Goal: Task Accomplishment & Management: Manage account settings

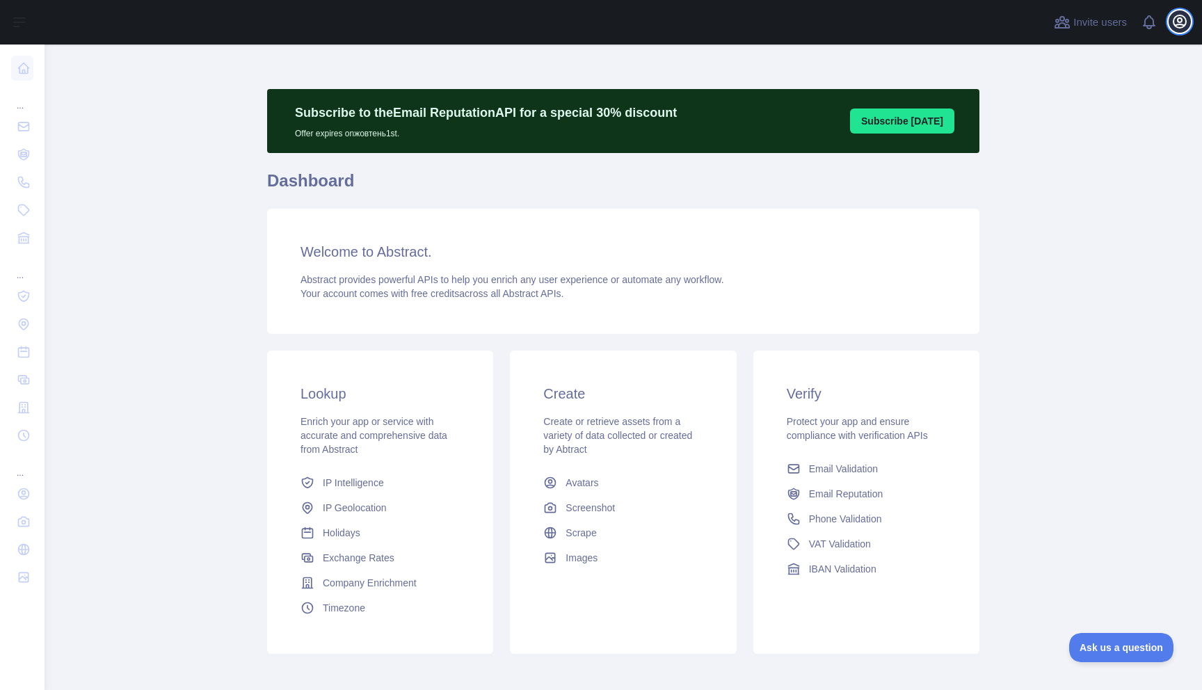
click at [1177, 27] on icon "button" at bounding box center [1180, 21] width 13 height 13
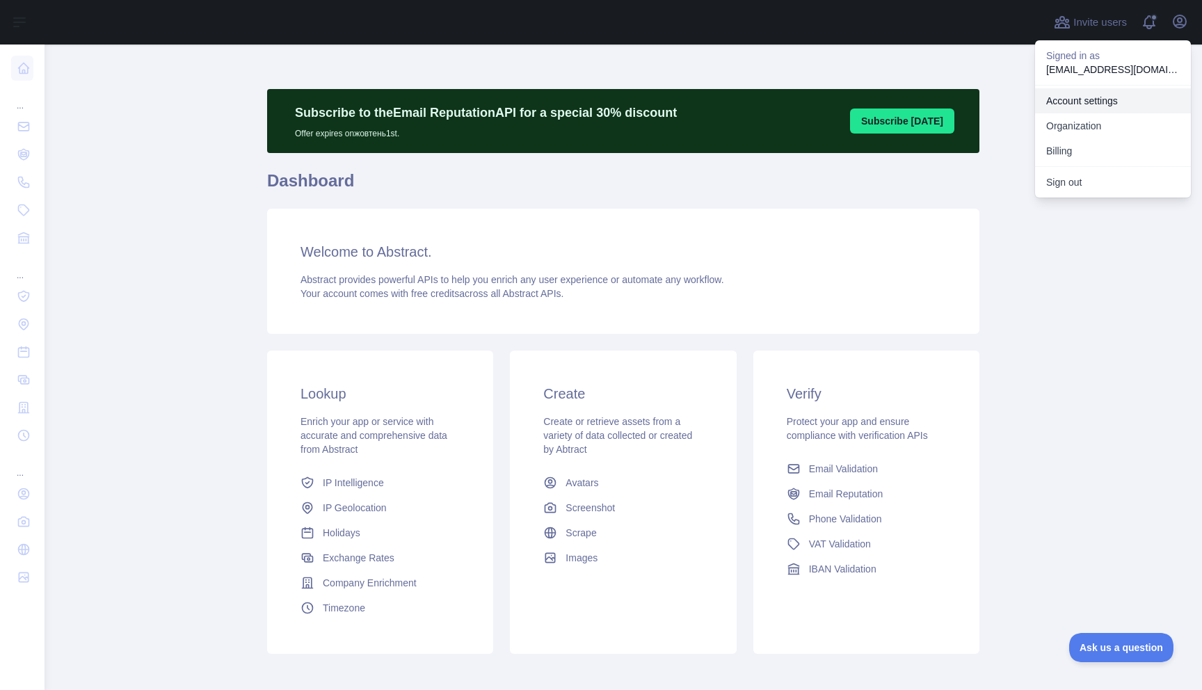
click at [1099, 99] on link "Account settings" at bounding box center [1113, 100] width 156 height 25
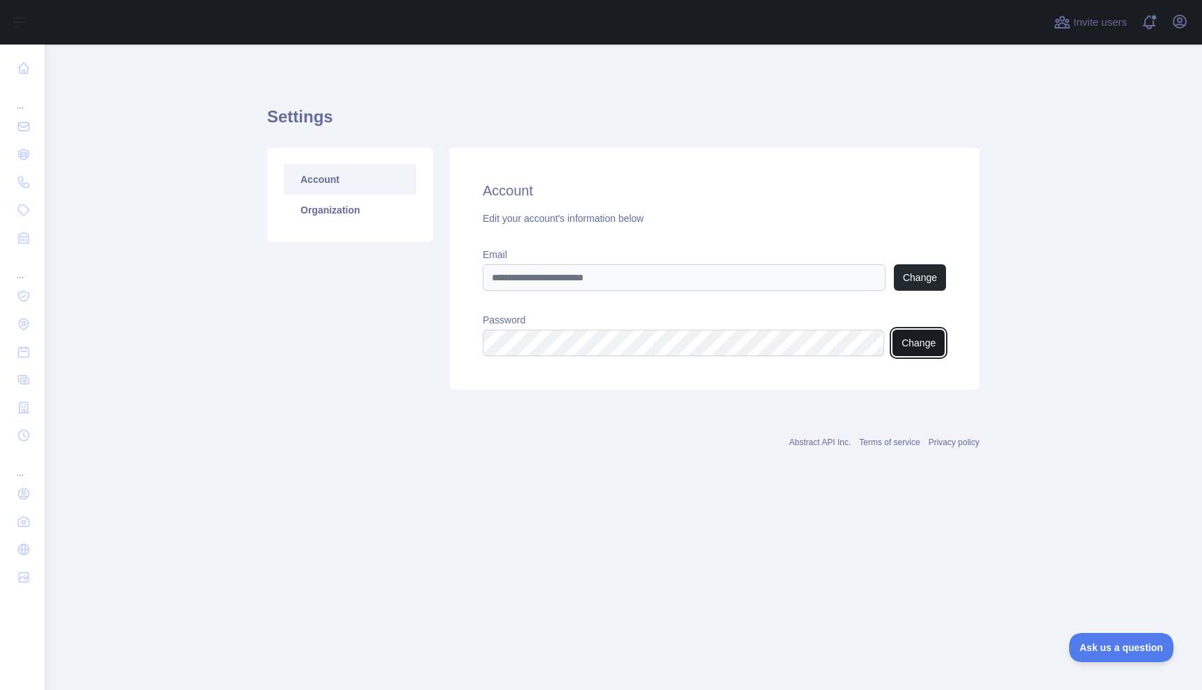
click at [939, 344] on button "Change" at bounding box center [919, 343] width 52 height 26
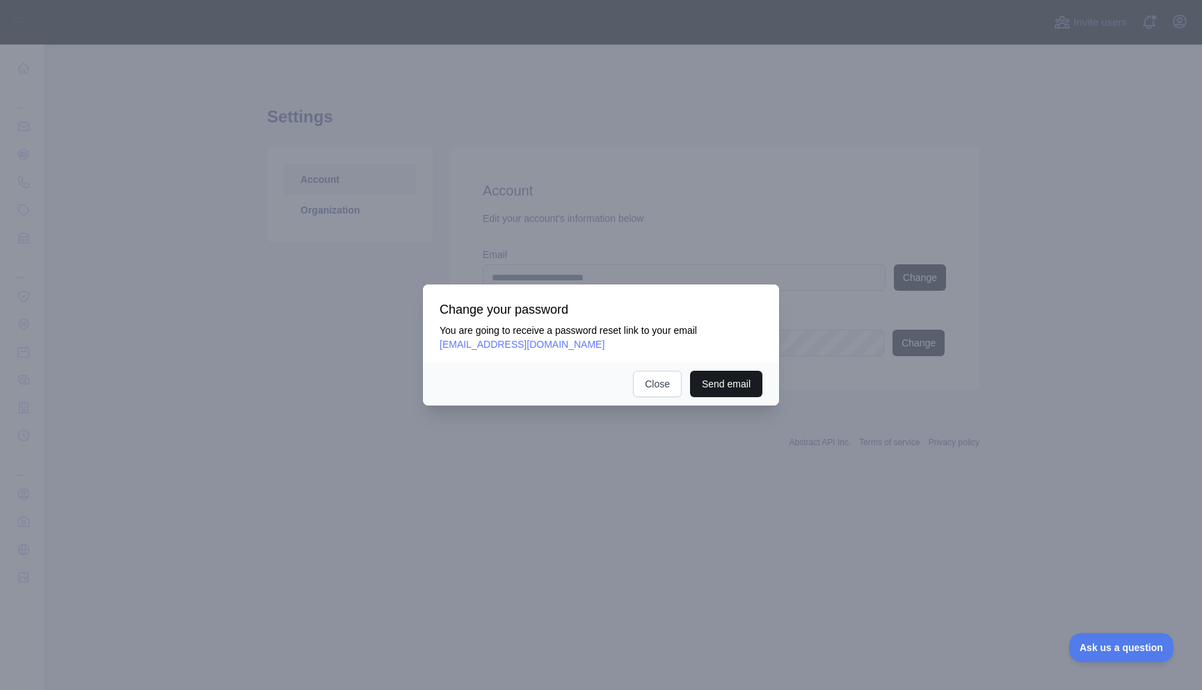
click at [714, 388] on button "Send email" at bounding box center [726, 384] width 72 height 26
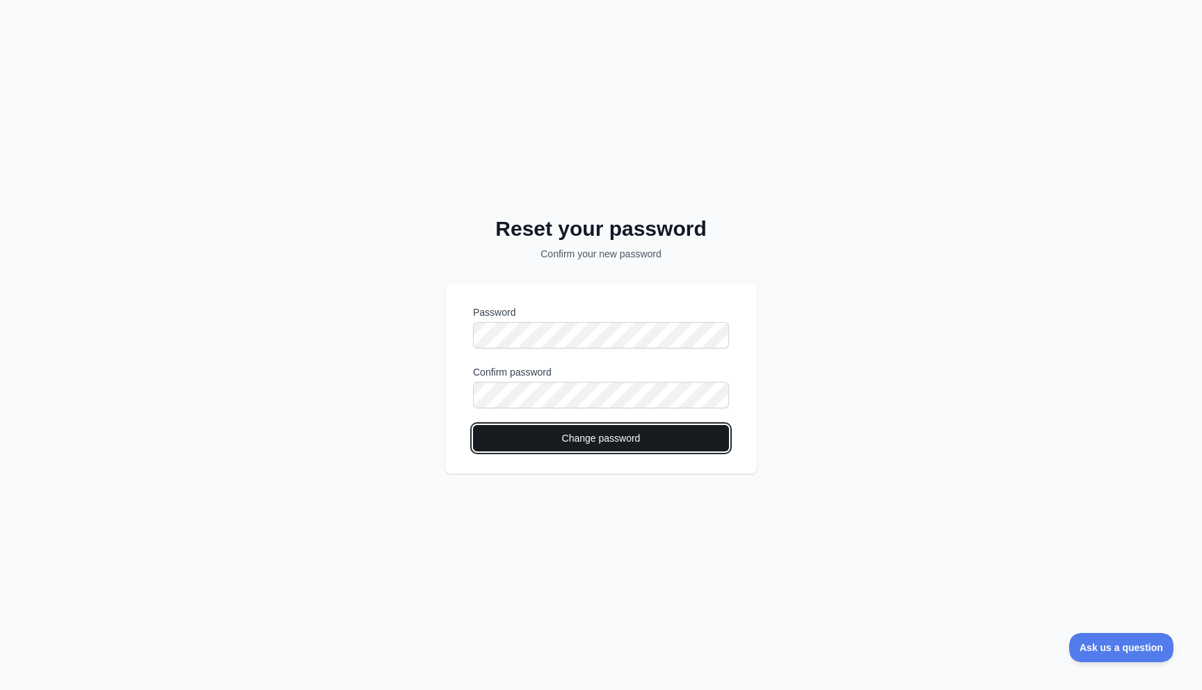
click at [610, 438] on button "Change password" at bounding box center [601, 438] width 256 height 26
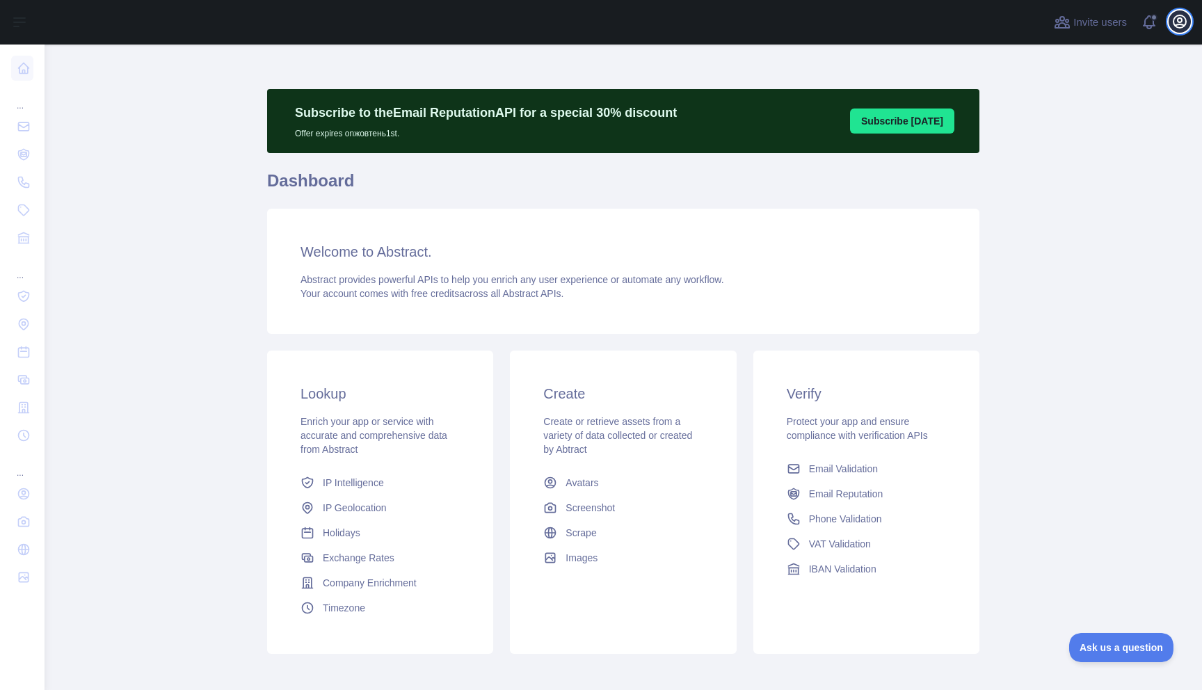
click at [1183, 22] on icon "button" at bounding box center [1180, 21] width 17 height 17
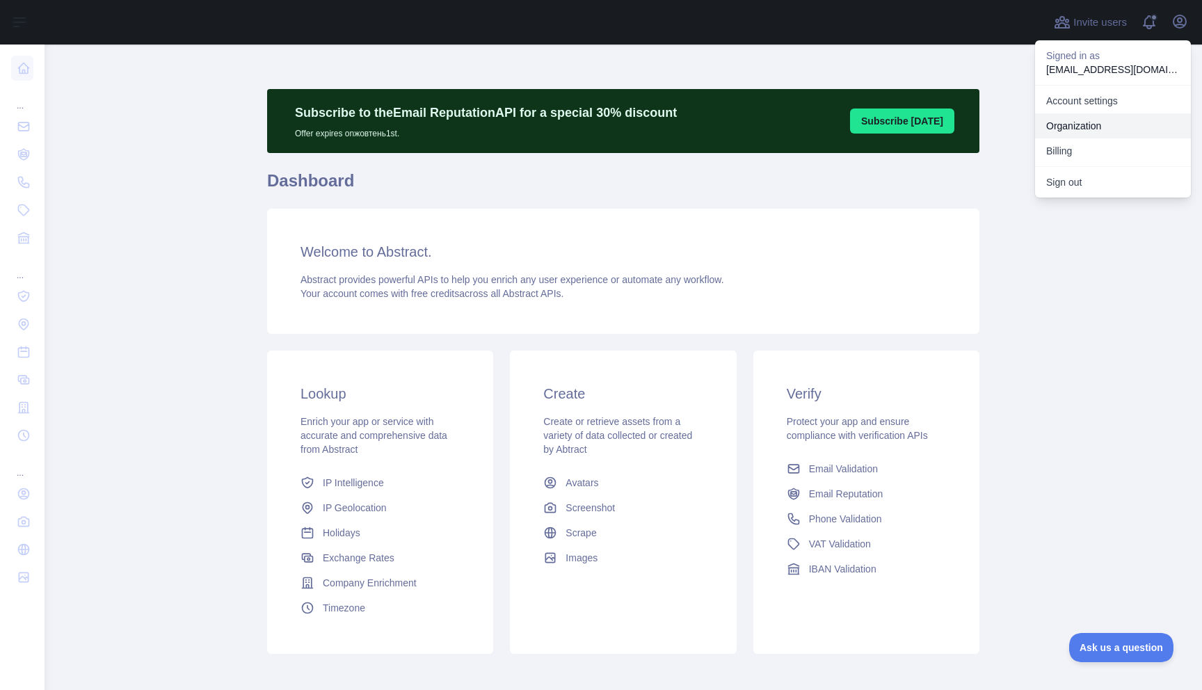
click at [1118, 122] on link "Organization" at bounding box center [1113, 125] width 156 height 25
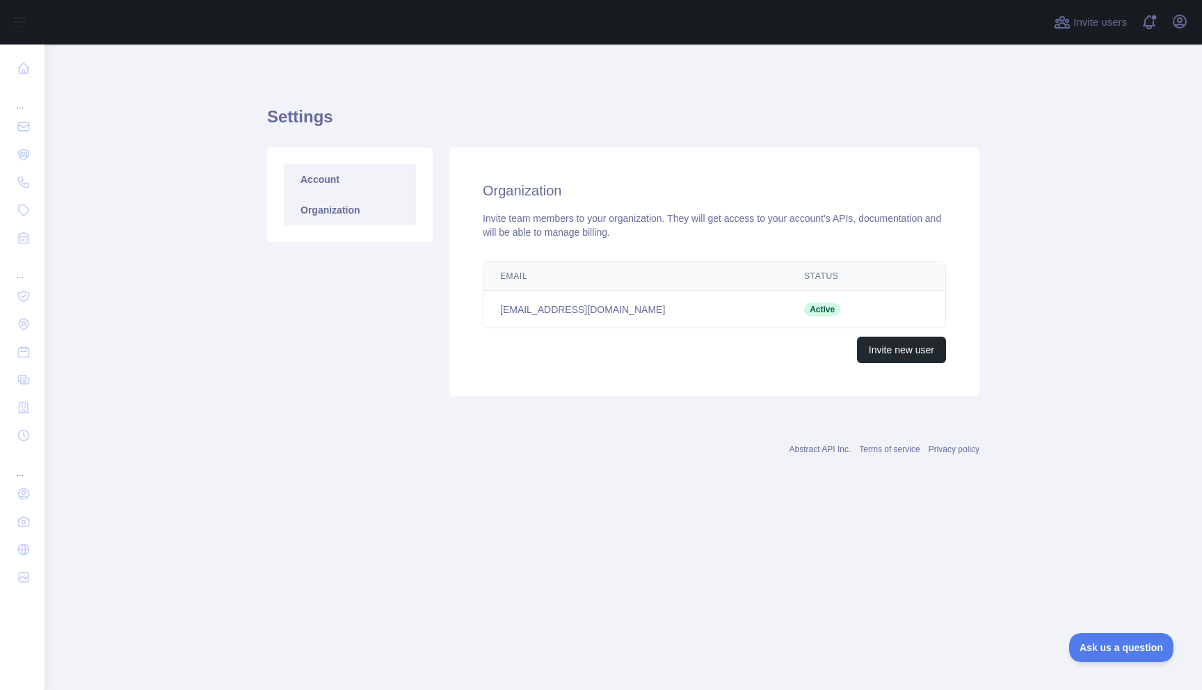
click at [347, 177] on link "Account" at bounding box center [350, 179] width 132 height 31
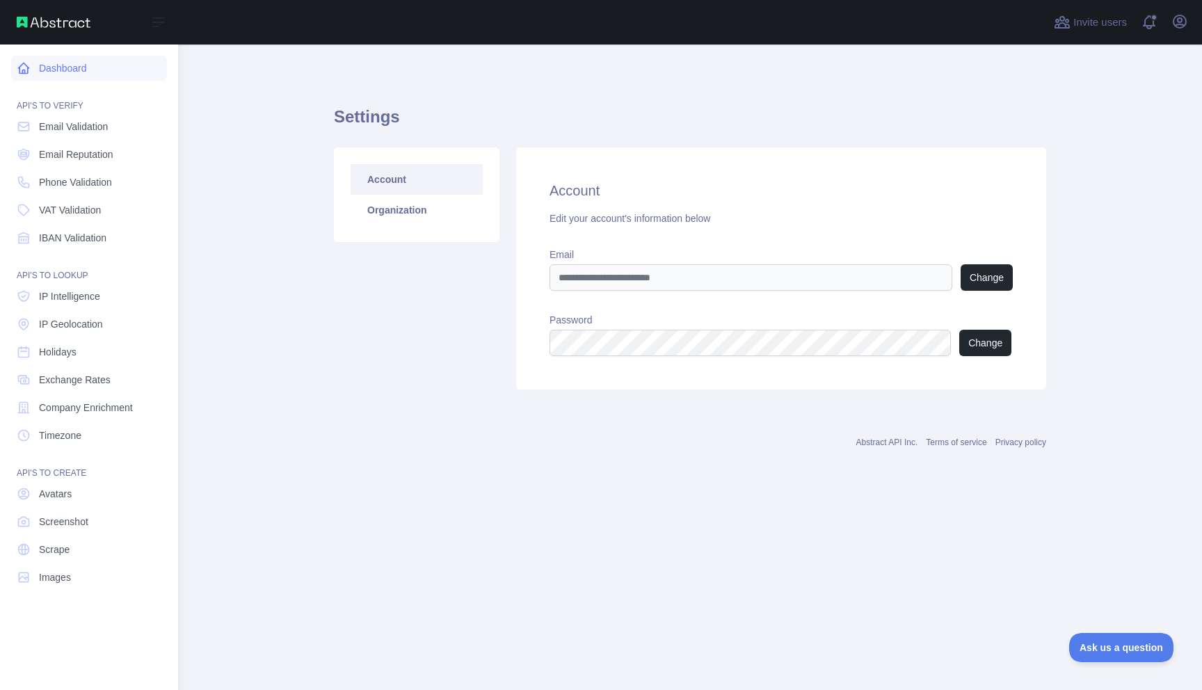
click at [89, 61] on link "Dashboard" at bounding box center [89, 68] width 156 height 25
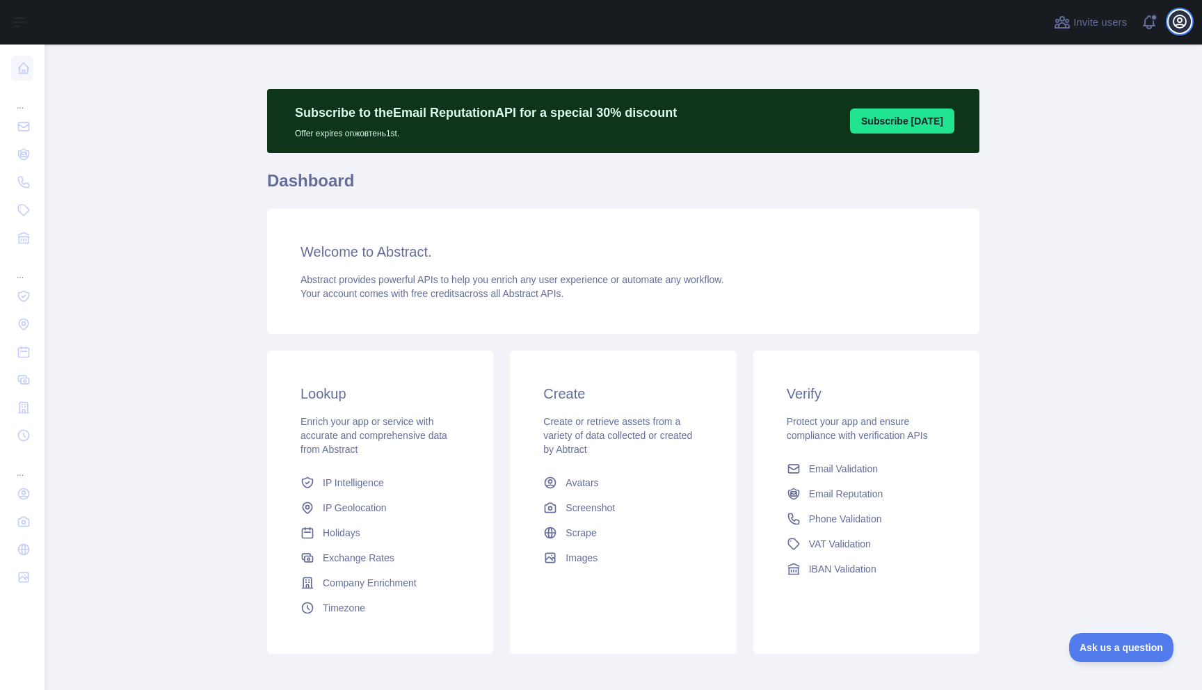
click at [1181, 26] on icon "button" at bounding box center [1180, 21] width 17 height 17
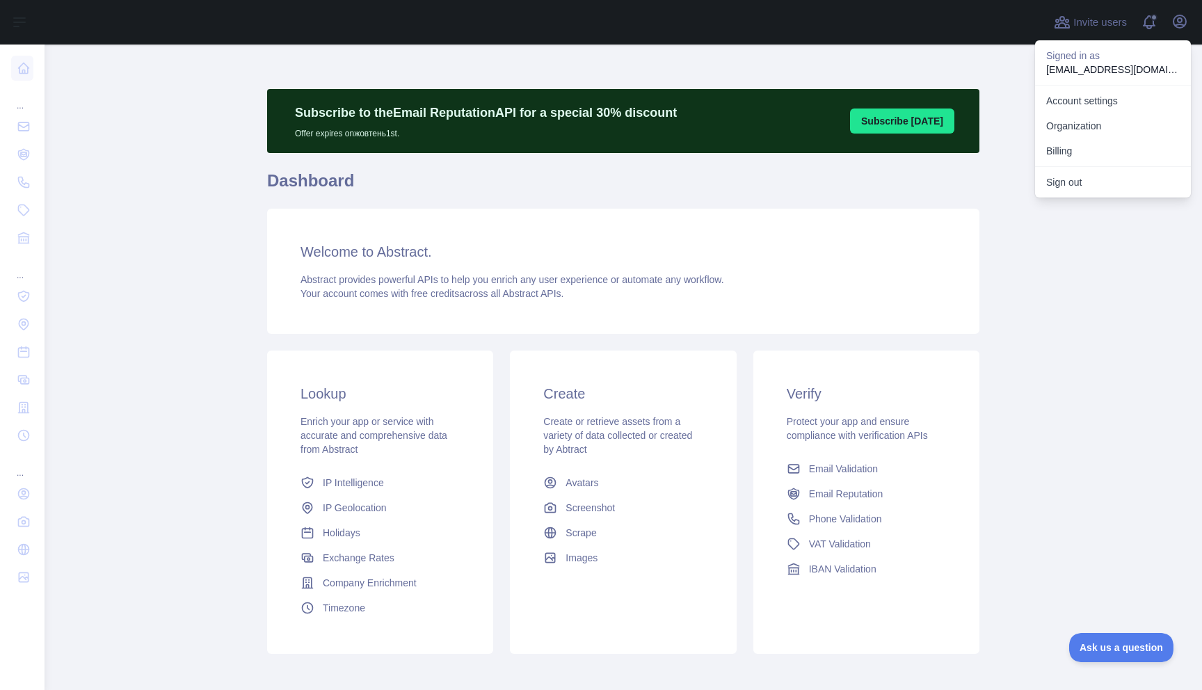
click at [859, 85] on div "Subscribe to the Email Reputation API for a special 30 % discount Offer expires…" at bounding box center [623, 376] width 713 height 596
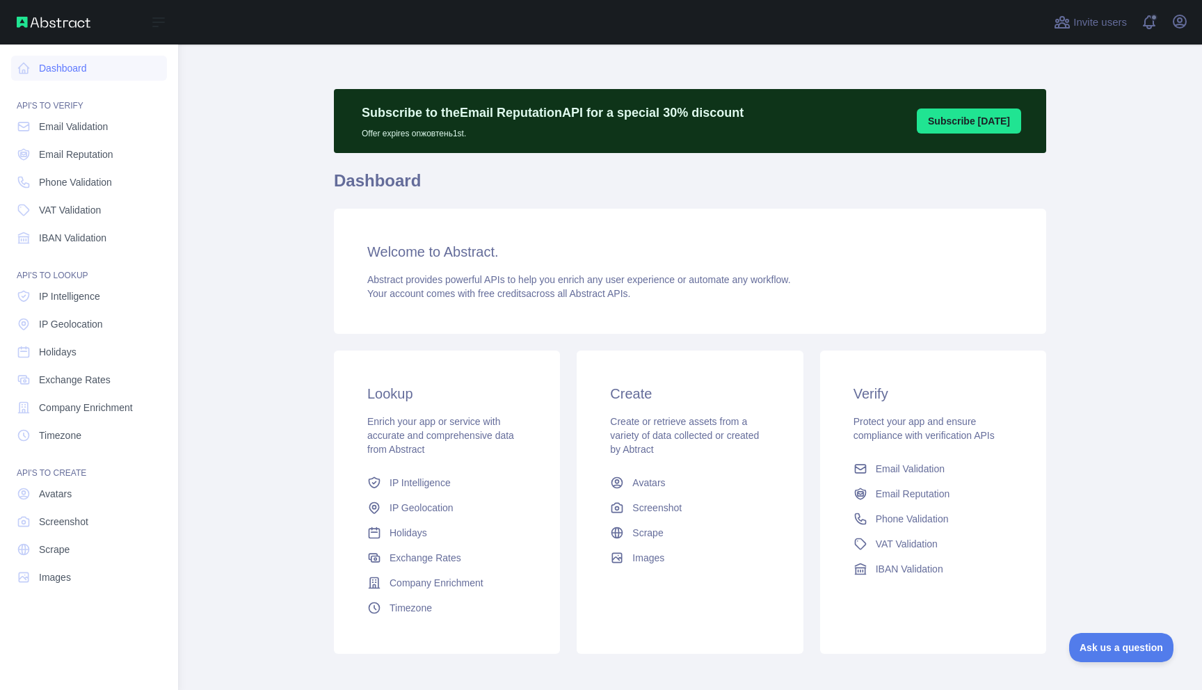
click at [10, 128] on div "Dashboard API'S TO VERIFY Email Validation Email Reputation Phone Validation VA…" at bounding box center [89, 339] width 178 height 679
click at [154, 23] on icon at bounding box center [158, 22] width 17 height 17
click at [1186, 19] on icon "button" at bounding box center [1180, 21] width 13 height 13
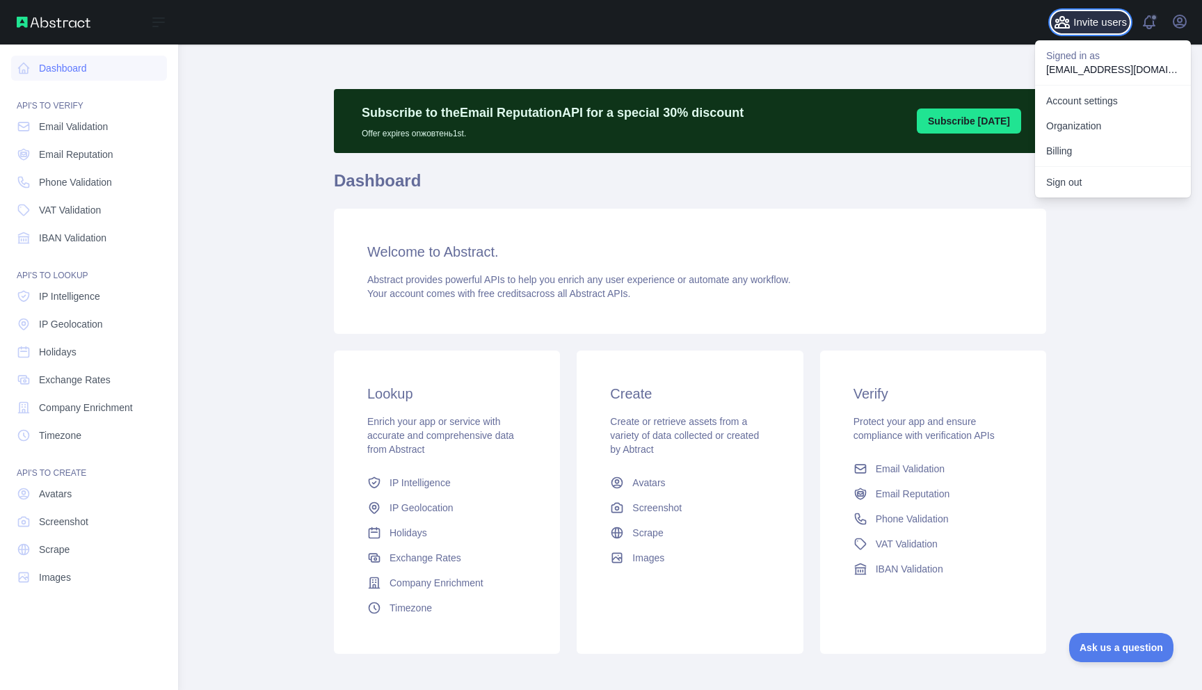
click at [1081, 26] on span "Invite users" at bounding box center [1101, 23] width 54 height 16
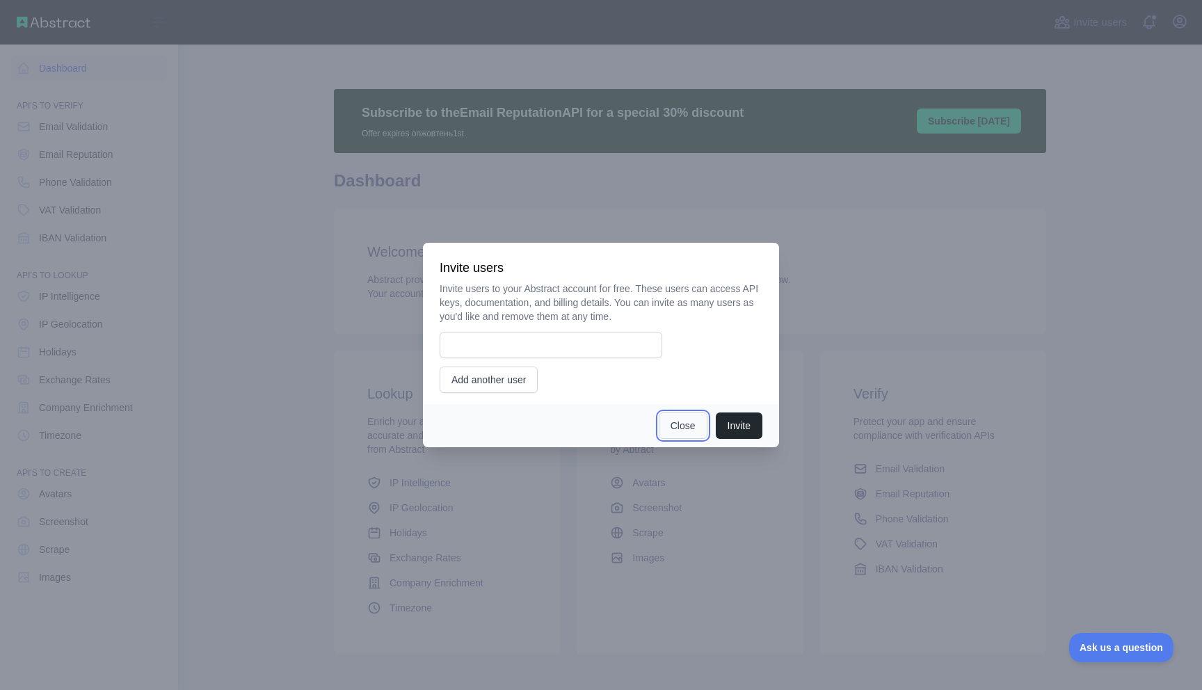
click at [671, 424] on button "Close" at bounding box center [683, 426] width 49 height 26
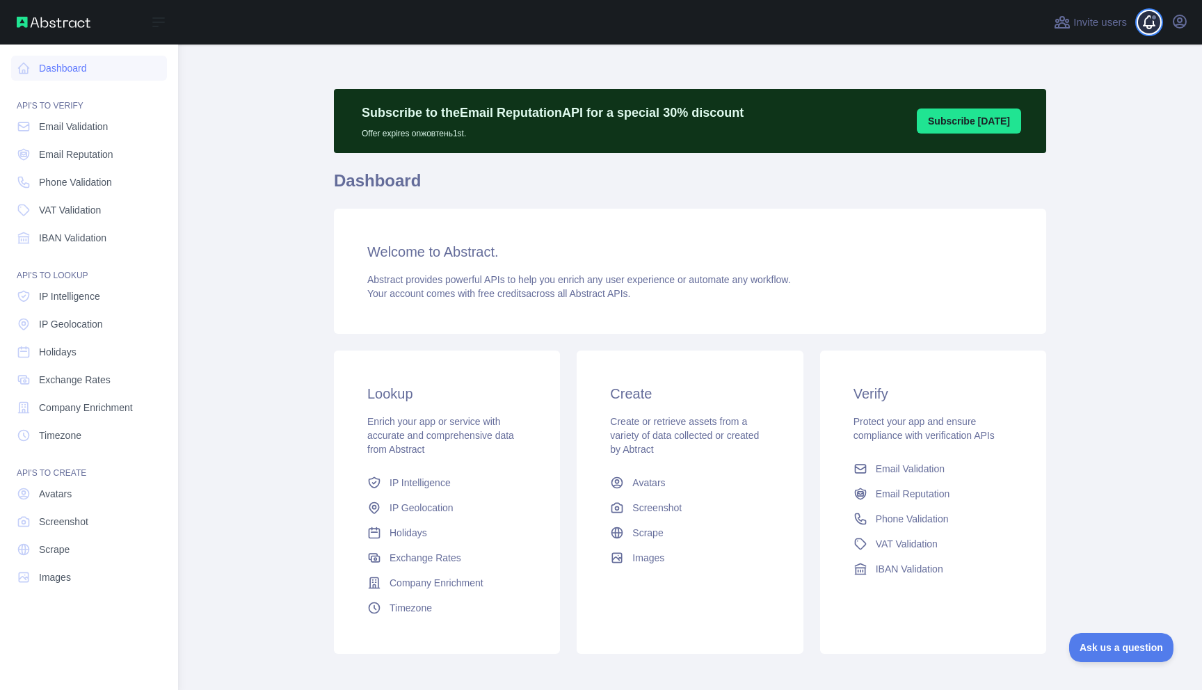
click at [1146, 10] on span at bounding box center [1155, 22] width 28 height 45
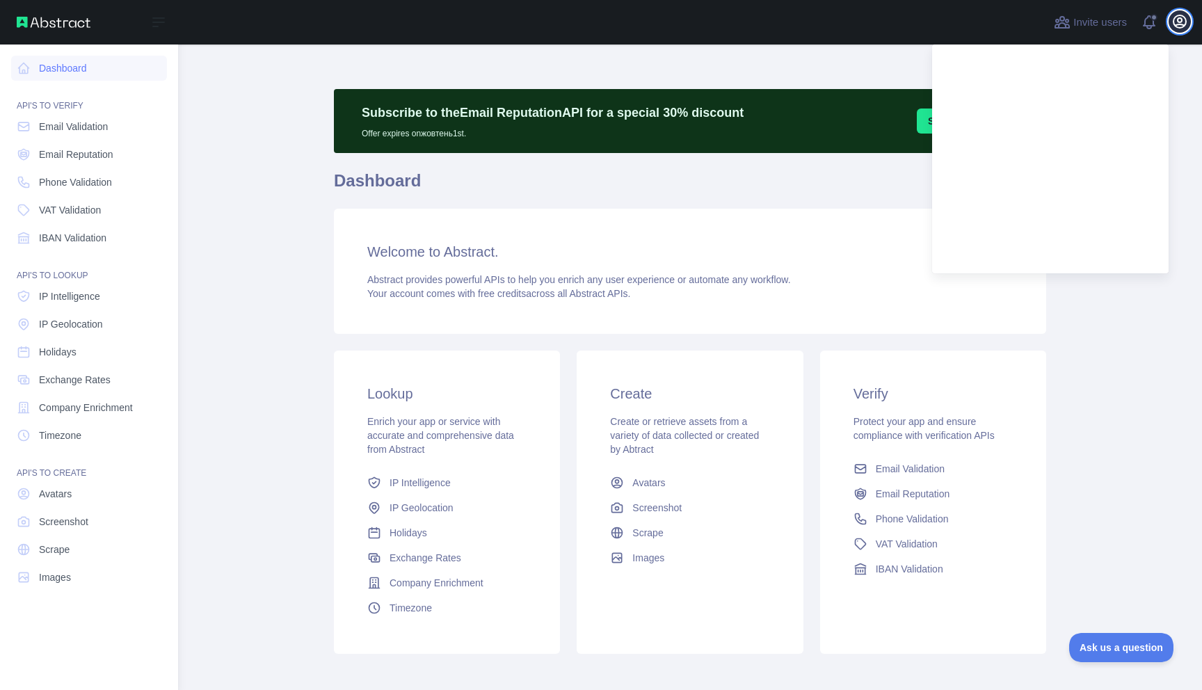
click at [1186, 26] on icon "button" at bounding box center [1180, 21] width 17 height 17
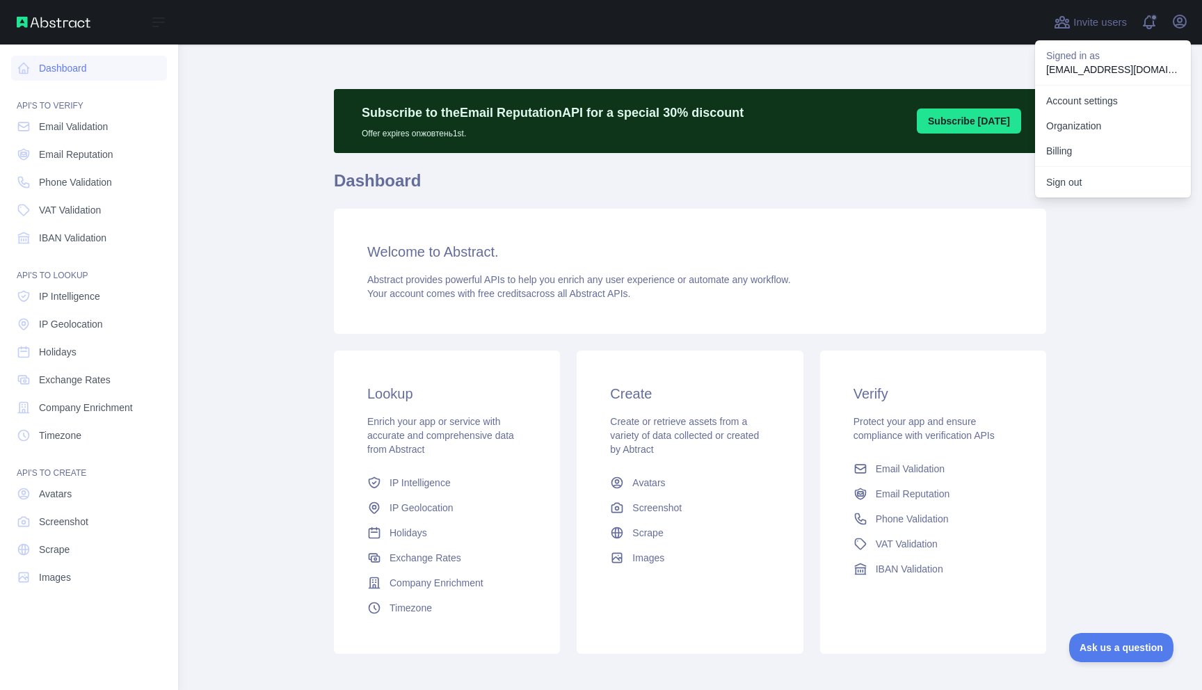
click at [1113, 67] on p "[EMAIL_ADDRESS][DOMAIN_NAME]" at bounding box center [1114, 70] width 134 height 14
